Goal: Task Accomplishment & Management: Use online tool/utility

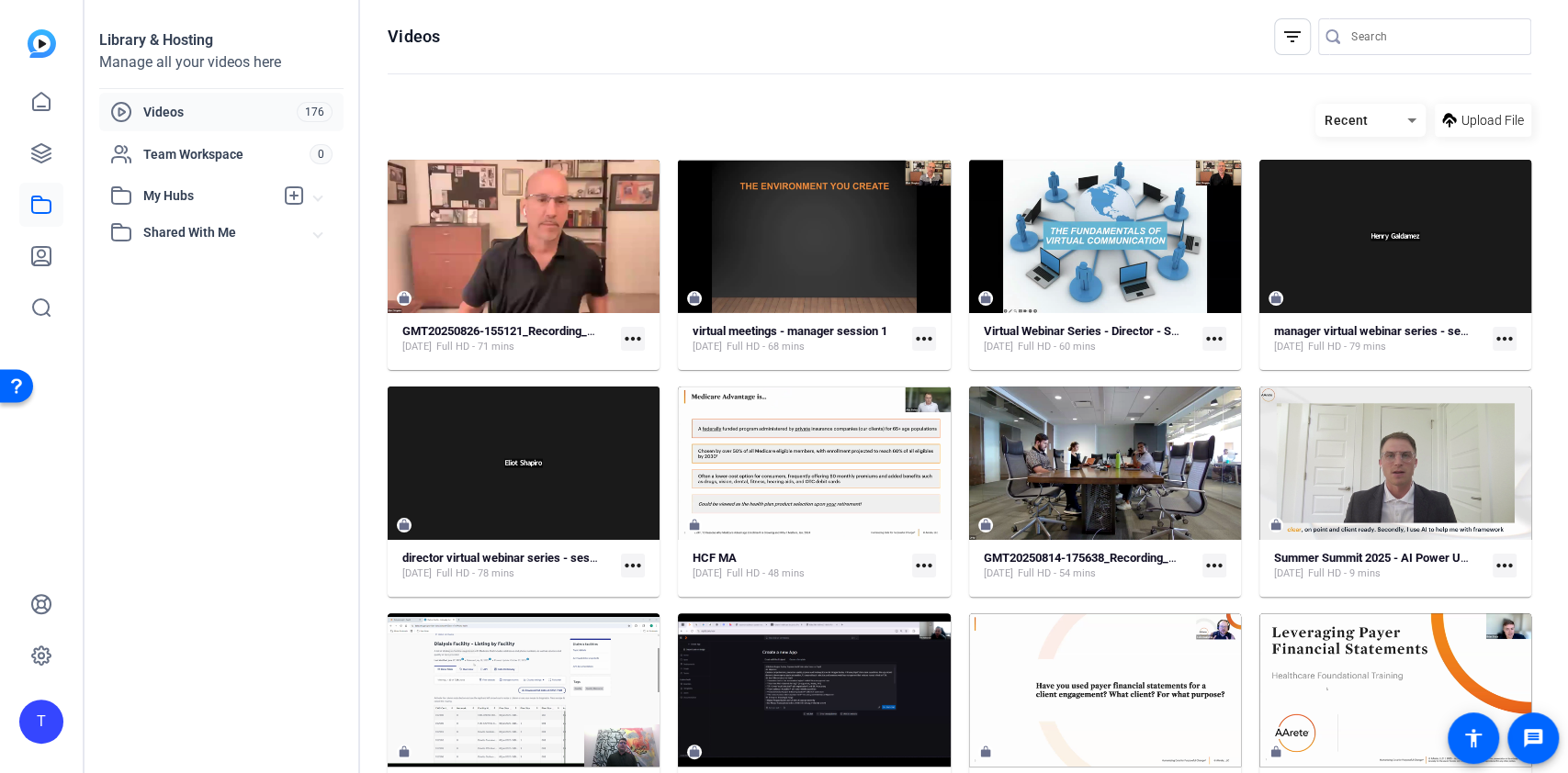
click at [630, 332] on mat-icon "more_horiz" at bounding box center [633, 339] width 24 height 24
click at [312, 338] on div at bounding box center [784, 386] width 1568 height 773
click at [31, 146] on icon at bounding box center [41, 153] width 22 height 22
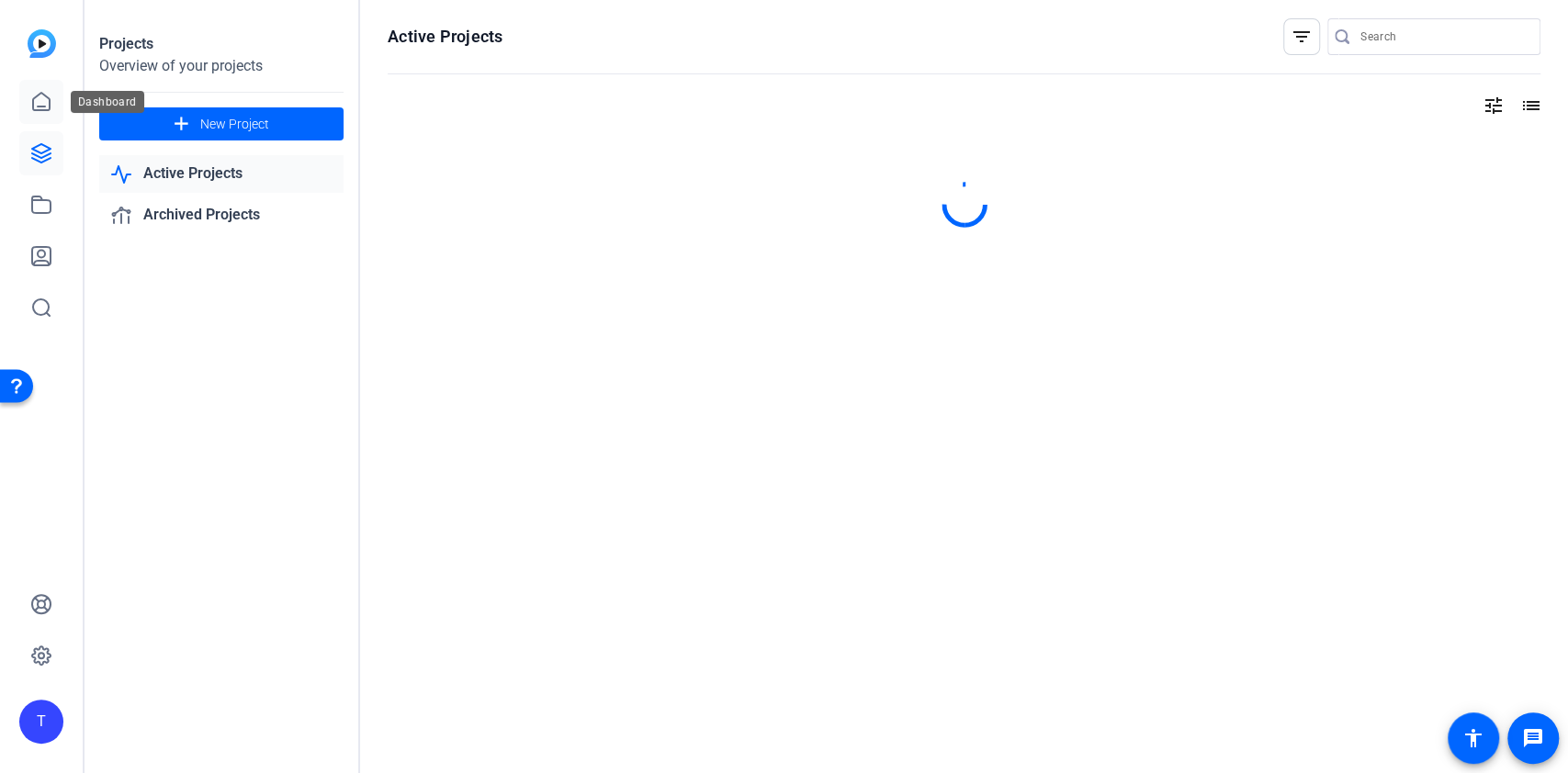
click at [48, 99] on icon at bounding box center [41, 101] width 17 height 18
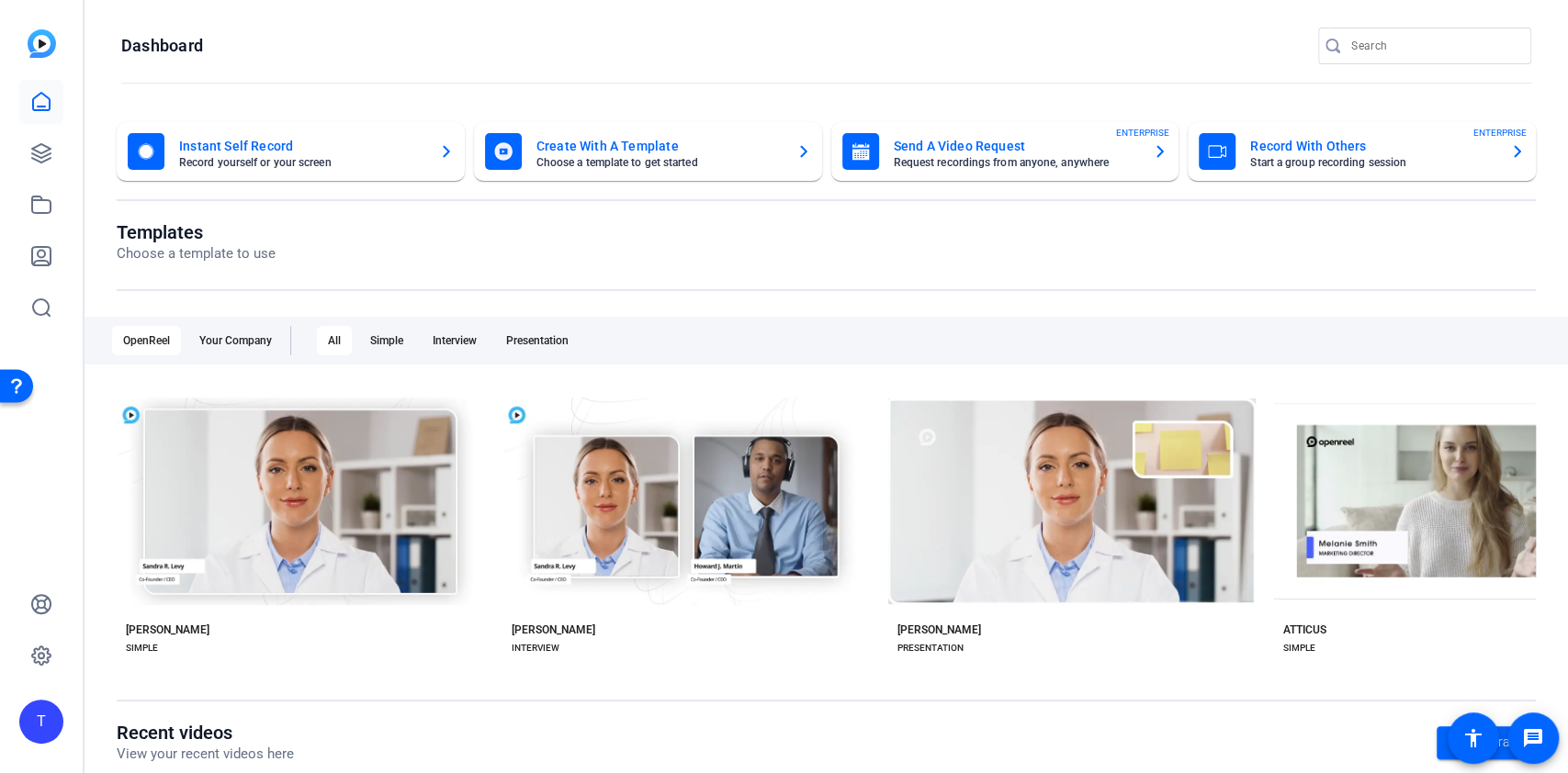
click at [602, 173] on mat-card "Create With A Template Choose a template to get started" at bounding box center [648, 151] width 348 height 59
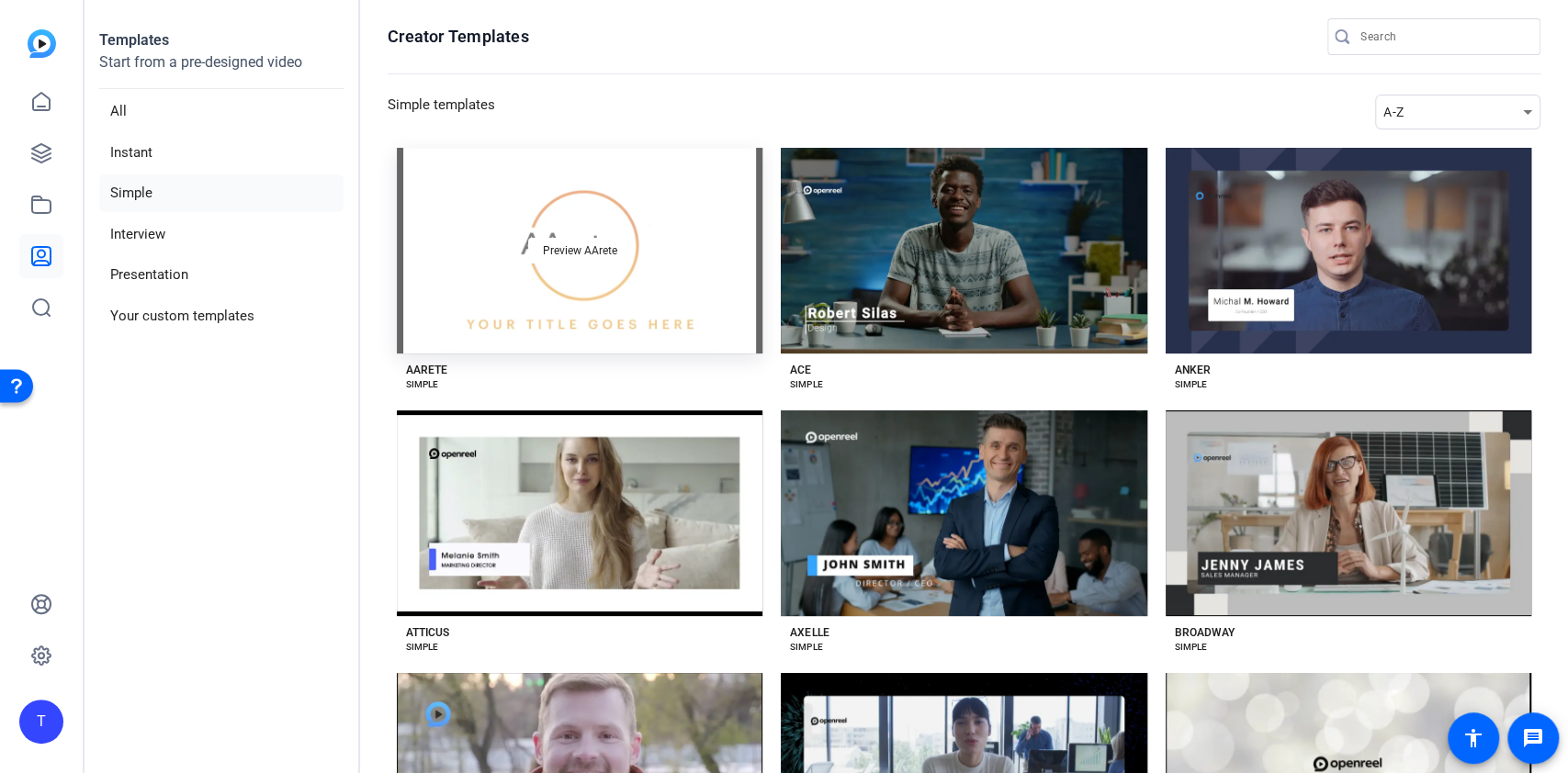
click at [580, 279] on div "Preview AArete" at bounding box center [579, 251] width 365 height 206
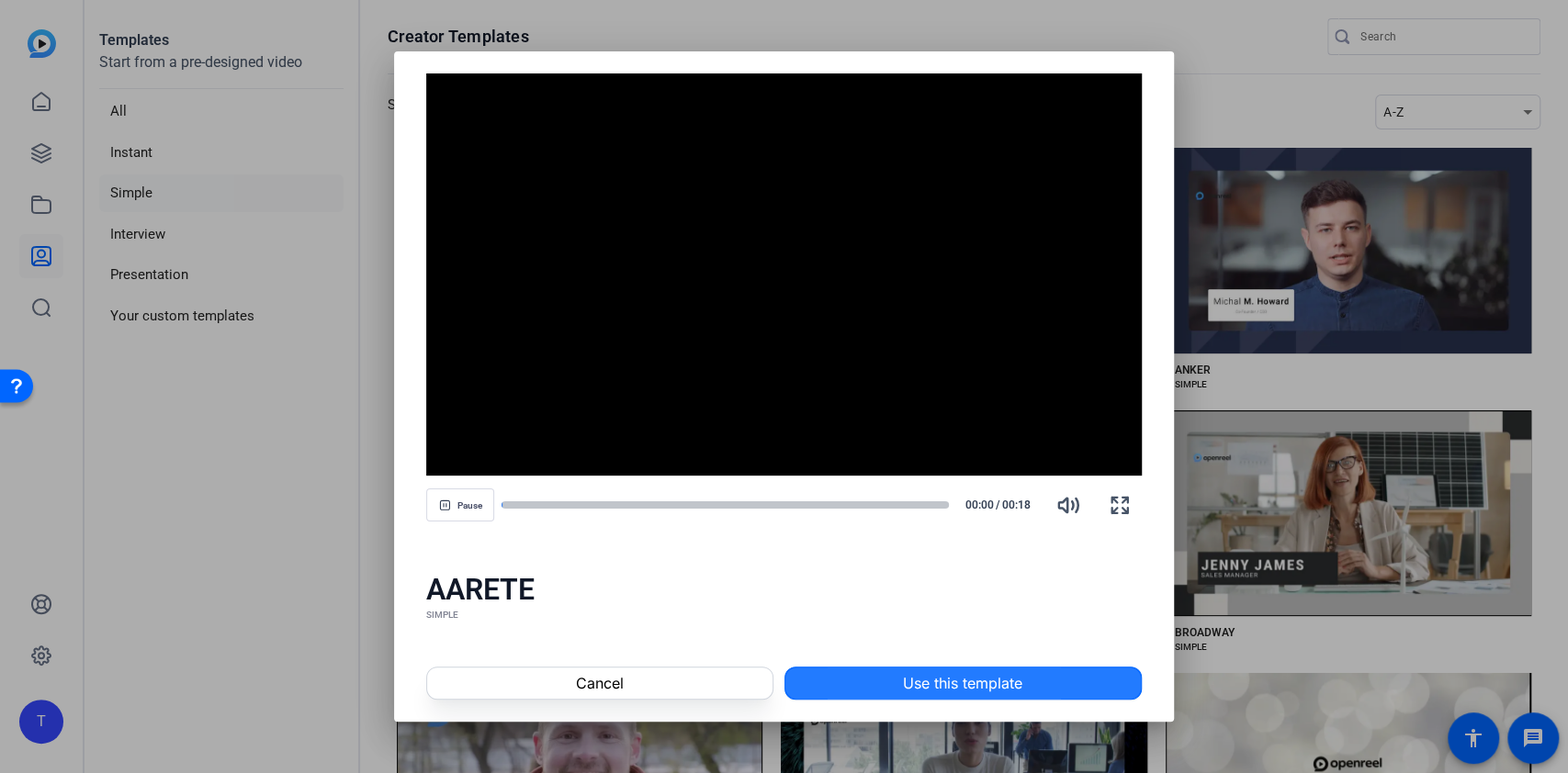
click at [868, 662] on span at bounding box center [962, 683] width 355 height 44
